Goal: Transaction & Acquisition: Download file/media

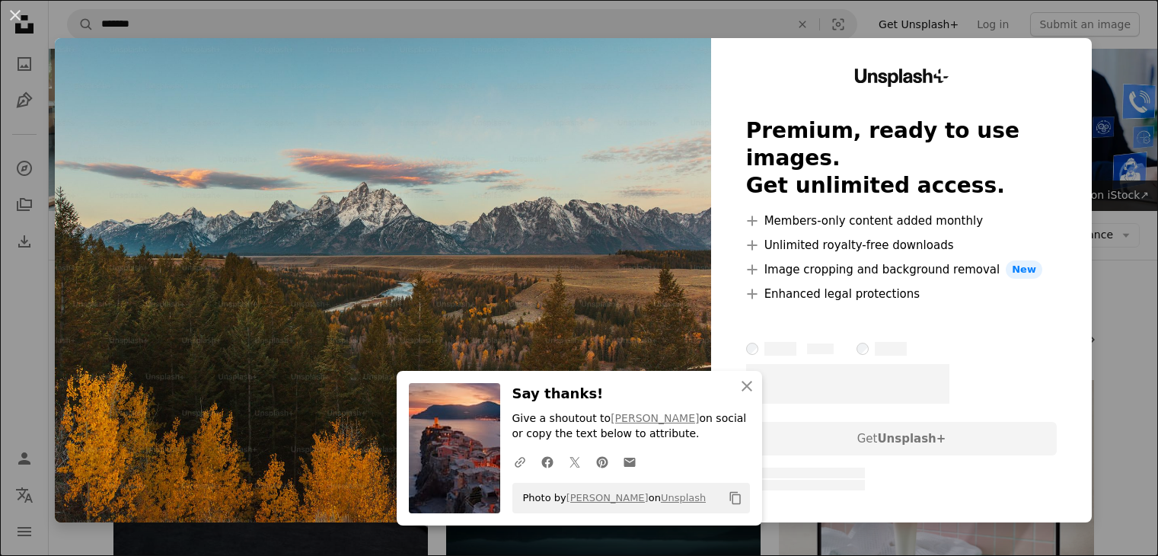
scroll to position [1793, 0]
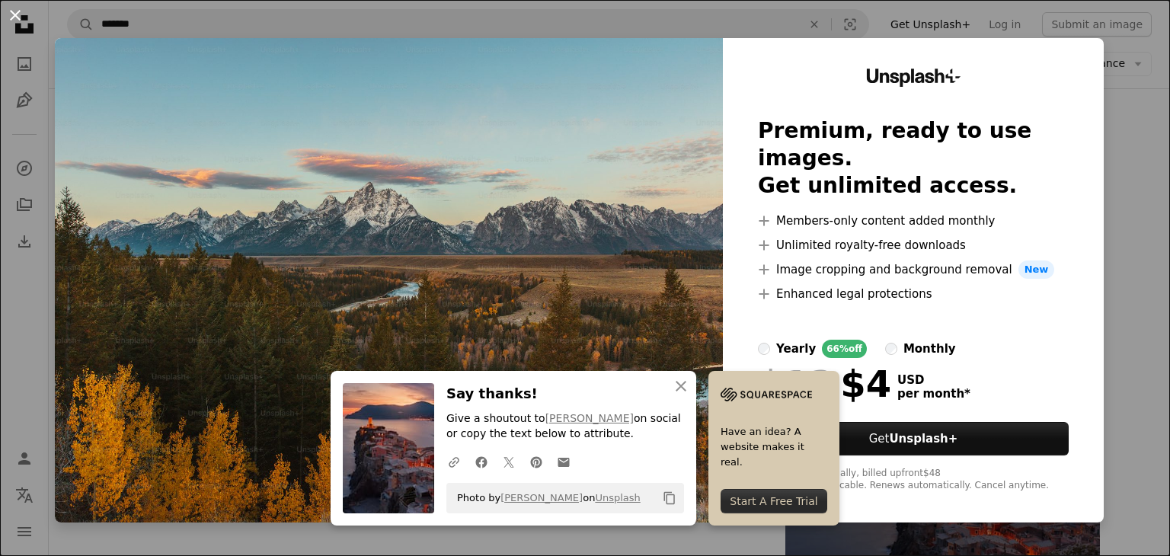
click at [22, 11] on button "An X shape" at bounding box center [15, 15] width 18 height 18
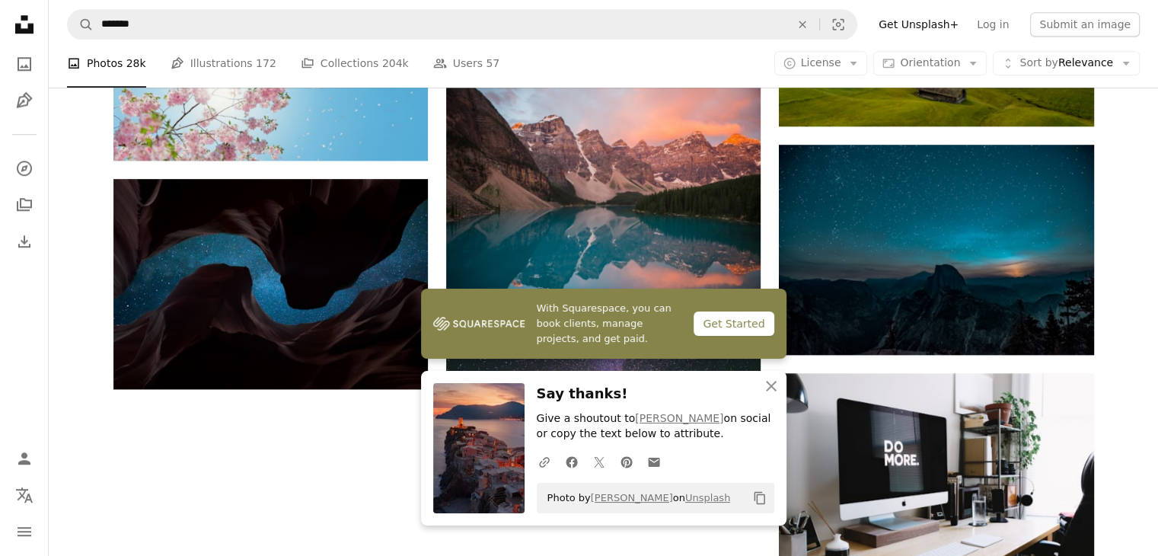
scroll to position [1368, 0]
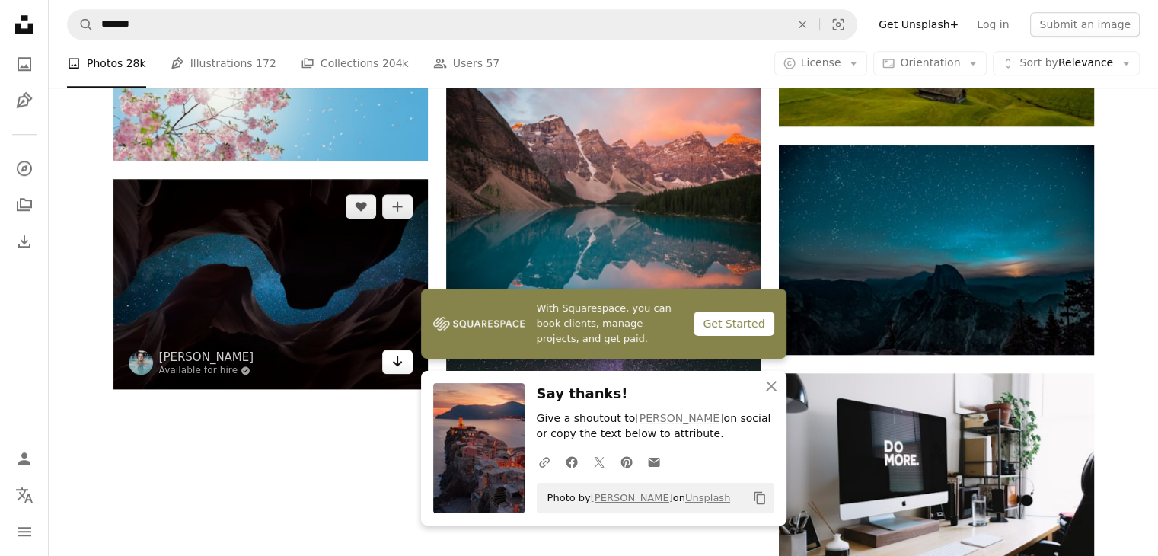
click at [400, 366] on icon "Arrow pointing down" at bounding box center [397, 361] width 12 height 18
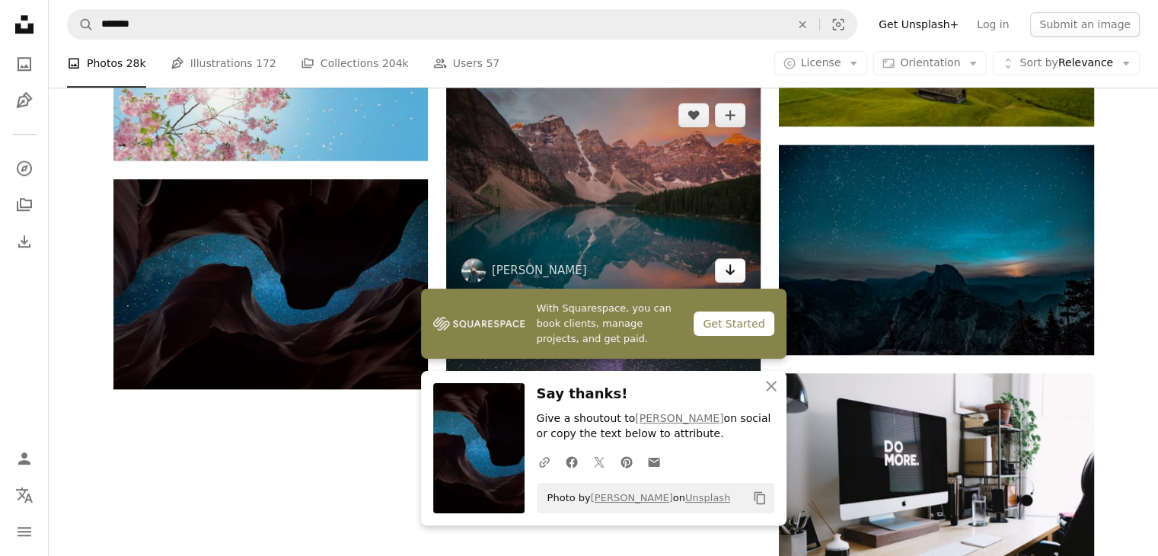
click at [725, 263] on icon "Arrow pointing down" at bounding box center [730, 269] width 12 height 18
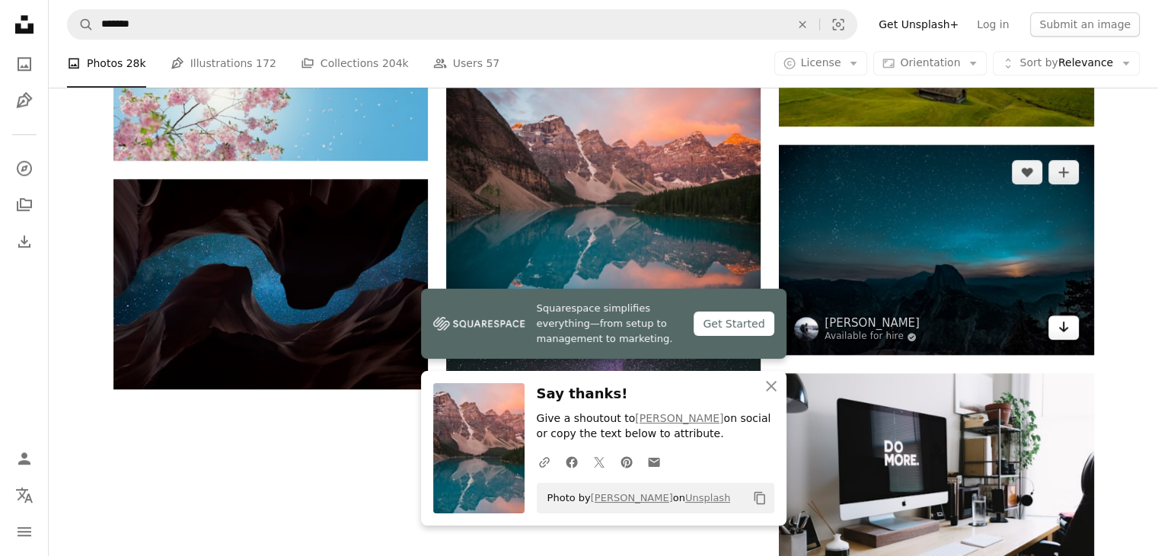
click at [1058, 333] on icon "Arrow pointing down" at bounding box center [1064, 327] width 12 height 18
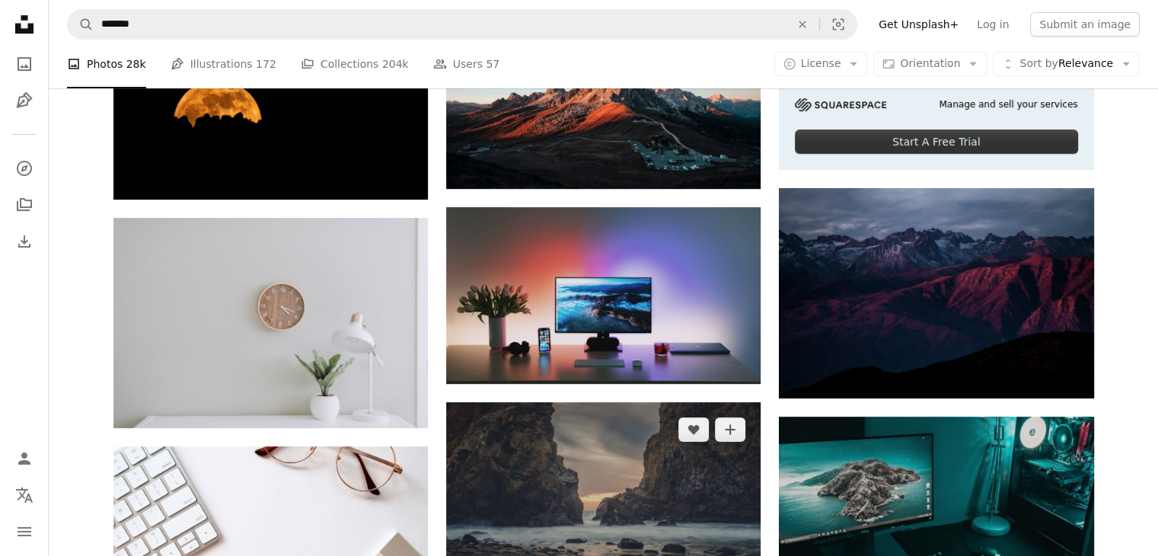
scroll to position [618, 0]
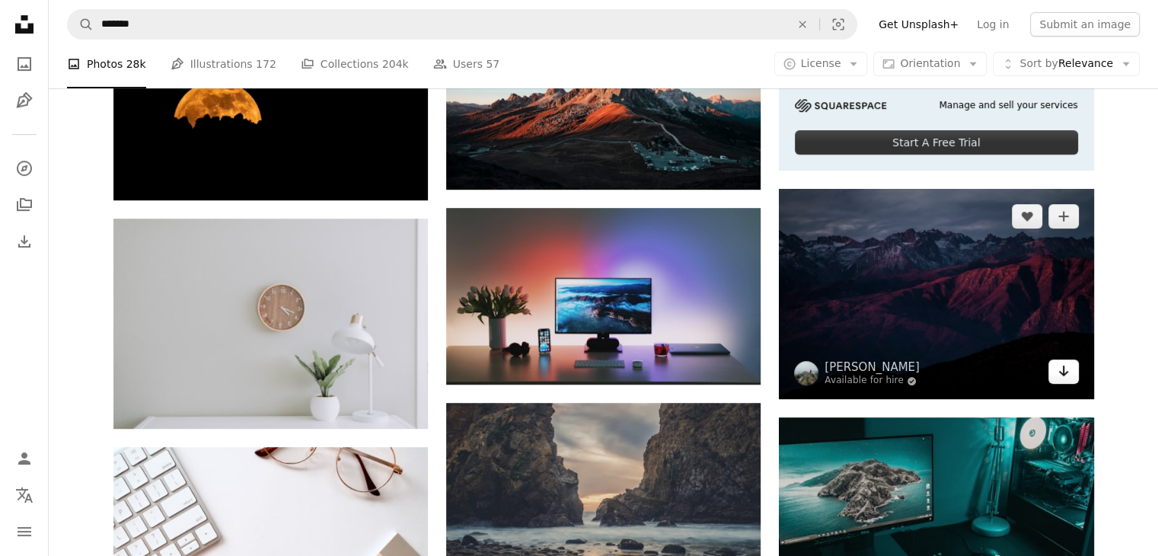
click at [1062, 376] on icon "Arrow pointing down" at bounding box center [1064, 371] width 12 height 18
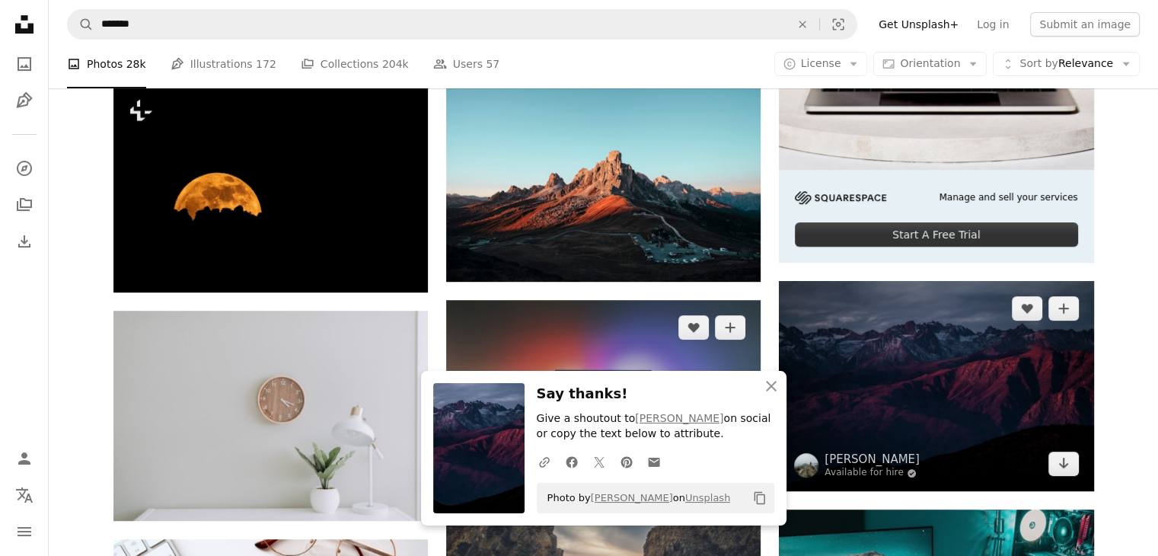
scroll to position [505, 0]
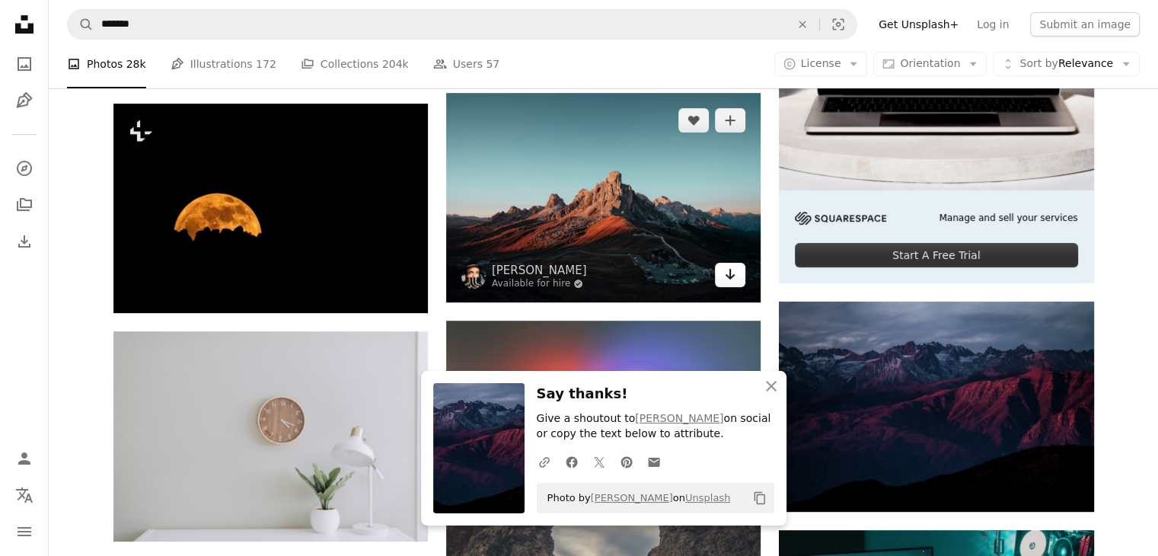
click at [727, 285] on link "Arrow pointing down" at bounding box center [730, 275] width 30 height 24
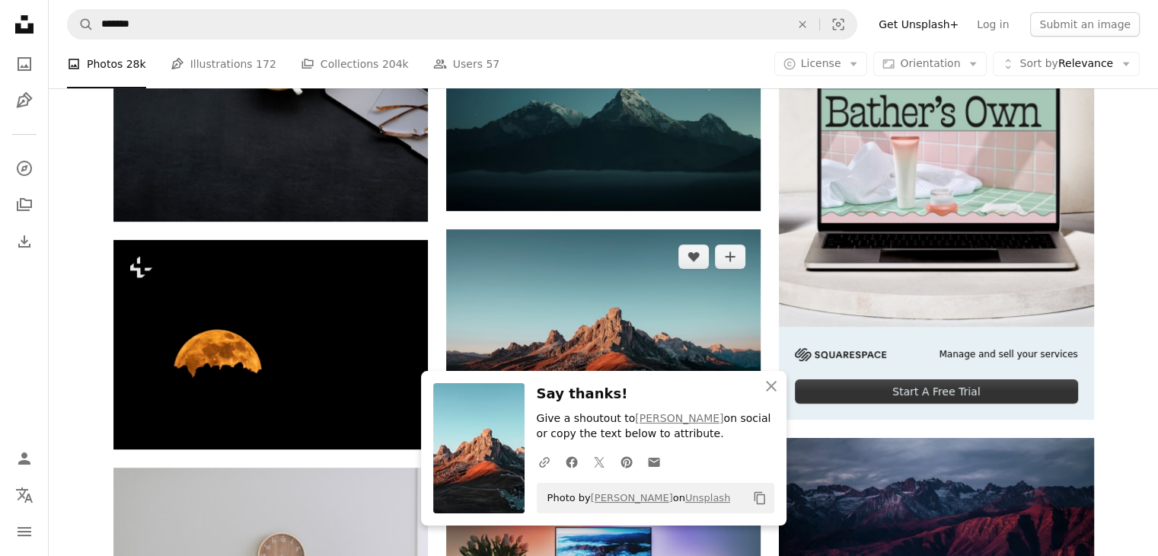
scroll to position [298, 0]
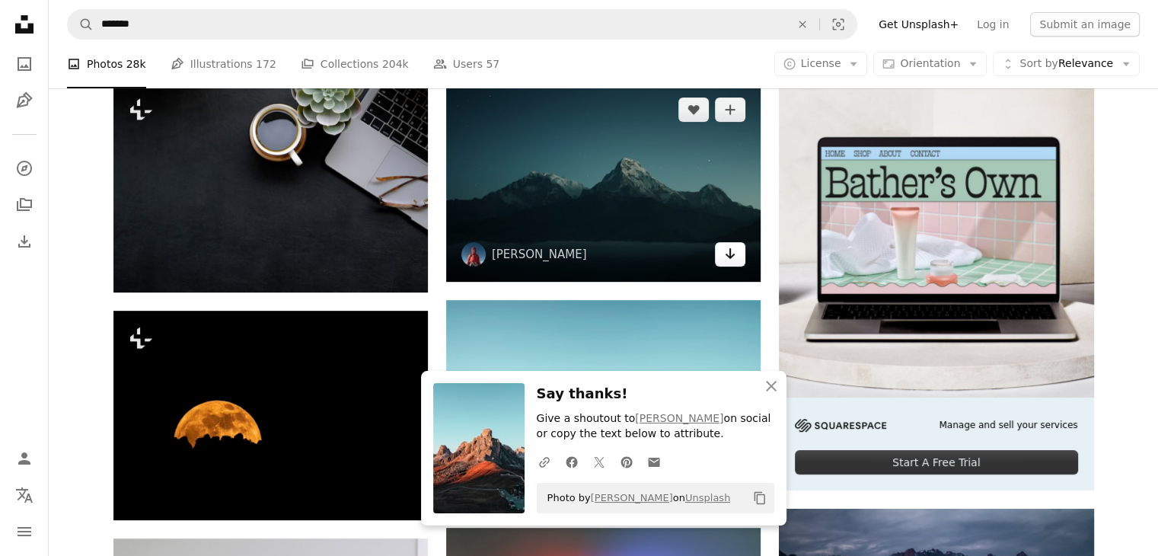
click at [738, 263] on link "Arrow pointing down" at bounding box center [730, 254] width 30 height 24
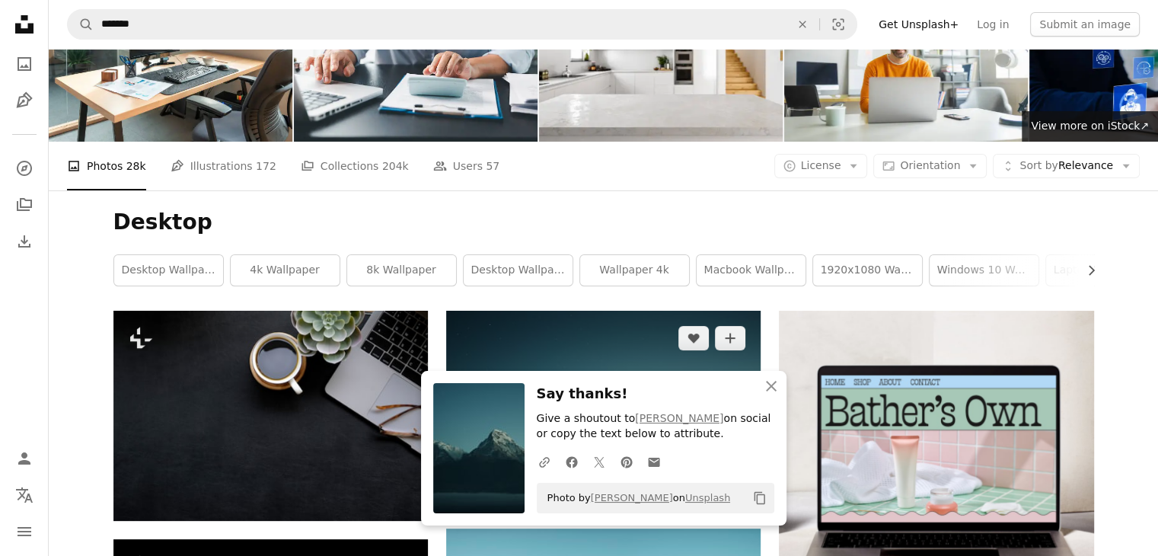
scroll to position [0, 0]
